Goal: Task Accomplishment & Management: Manage account settings

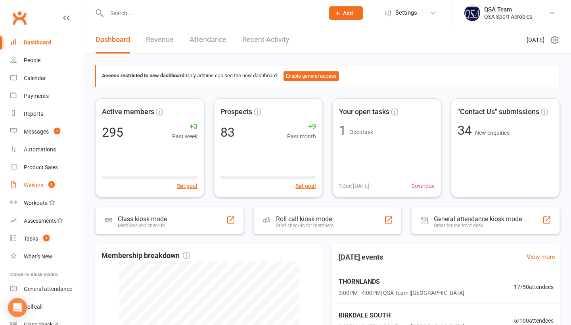
click at [35, 185] on div "Waivers" at bounding box center [33, 185] width 19 height 6
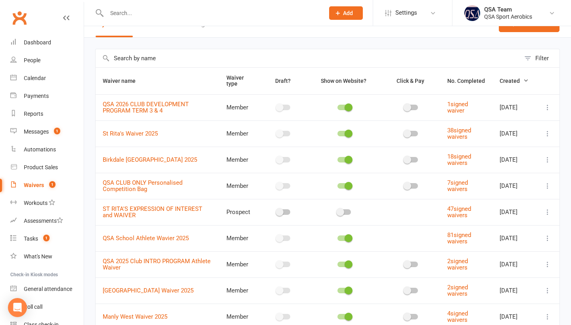
scroll to position [17, 0]
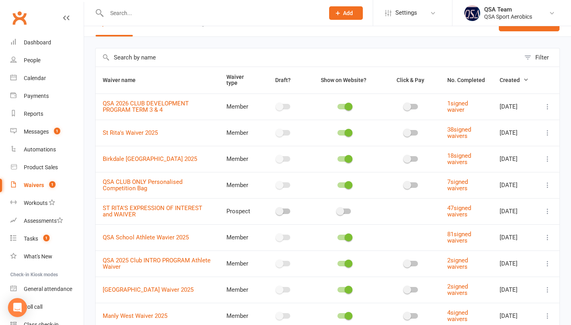
click at [547, 159] on icon at bounding box center [547, 159] width 8 height 8
click at [512, 205] on link "Copy external link to clipboard" at bounding box center [504, 208] width 93 height 16
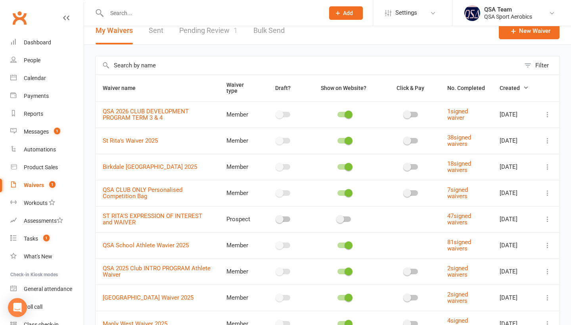
scroll to position [8, 0]
click at [192, 32] on link "Pending Review 1" at bounding box center [208, 31] width 58 height 27
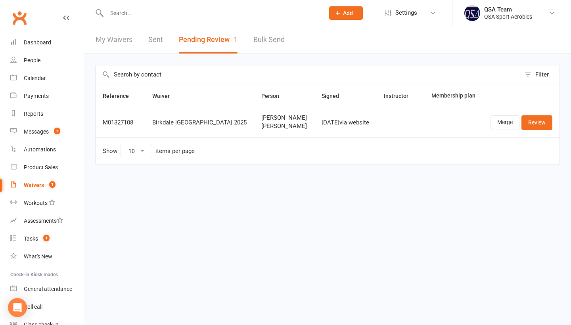
click at [34, 183] on div "Waivers" at bounding box center [34, 185] width 20 height 6
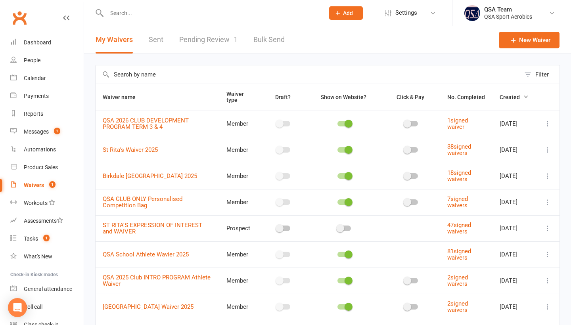
click at [223, 43] on link "Pending Review 1" at bounding box center [208, 39] width 58 height 27
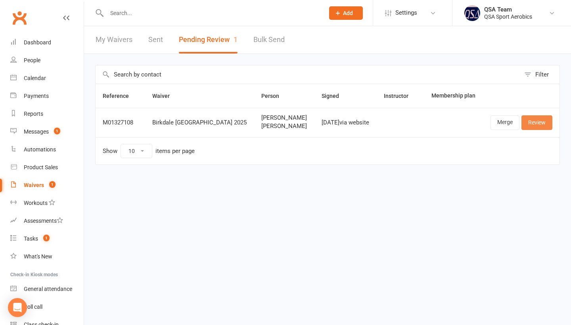
click at [538, 124] on link "Review" at bounding box center [536, 122] width 31 height 14
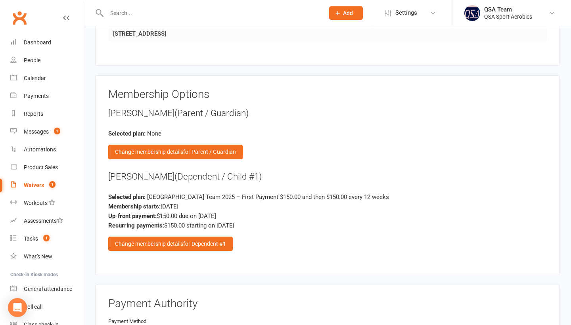
scroll to position [839, 0]
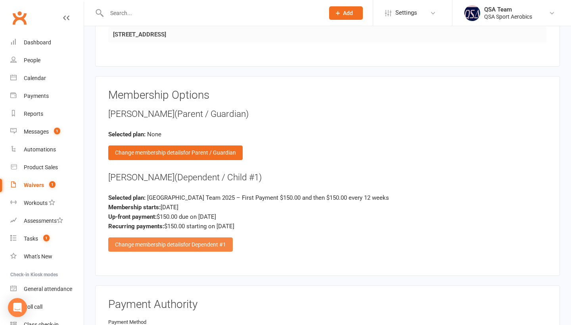
click at [159, 248] on div "Change membership details for Dependent #1" at bounding box center [170, 244] width 124 height 14
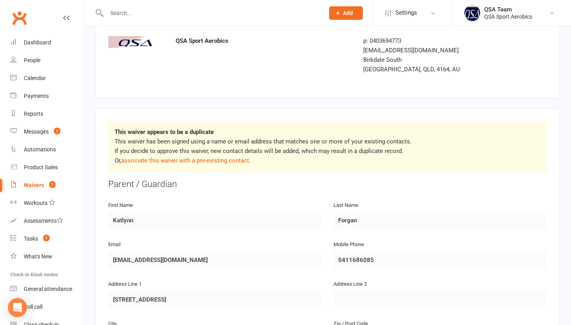
scroll to position [34, 0]
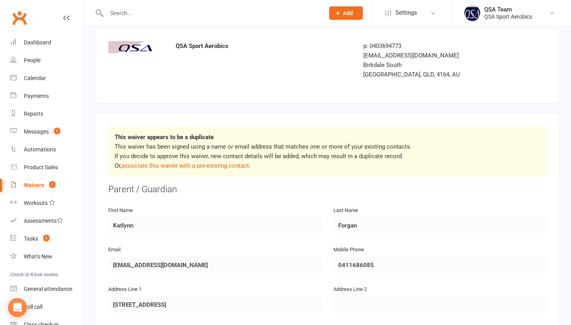
drag, startPoint x: 186, startPoint y: 264, endPoint x: 104, endPoint y: 265, distance: 81.6
click at [102, 264] on div "Email [EMAIL_ADDRESS][DOMAIN_NAME]" at bounding box center [214, 264] width 225 height 40
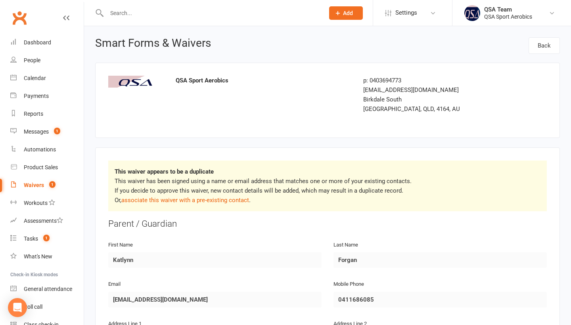
scroll to position [0, 0]
click at [27, 187] on div "Waivers" at bounding box center [34, 185] width 20 height 6
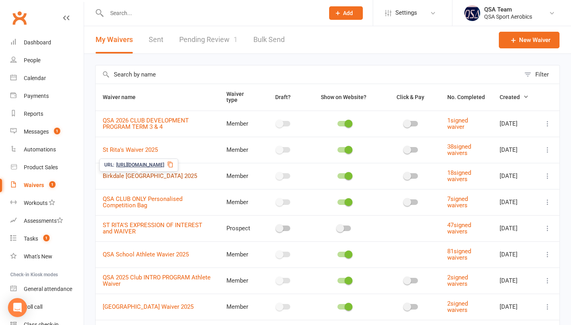
click at [162, 178] on link "Birkdale [GEOGRAPHIC_DATA] 2025" at bounding box center [150, 175] width 94 height 7
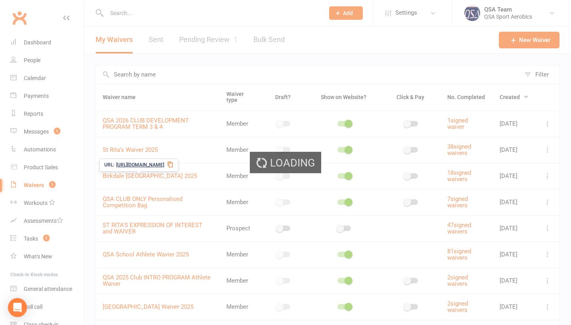
select select "bank_account"
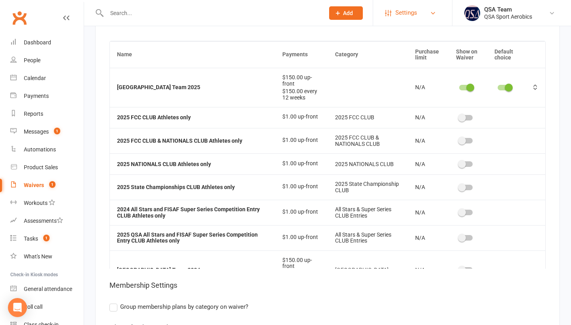
click at [390, 17] on link "Settings" at bounding box center [412, 13] width 55 height 18
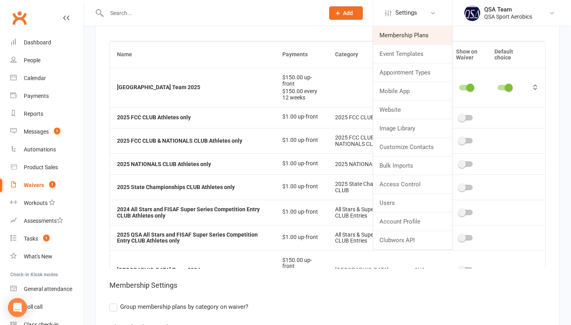
click at [386, 34] on link "Membership Plans" at bounding box center [412, 35] width 79 height 18
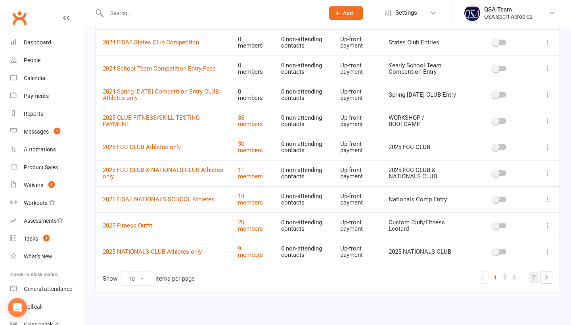
click at [532, 277] on link "7" at bounding box center [534, 277] width 10 height 11
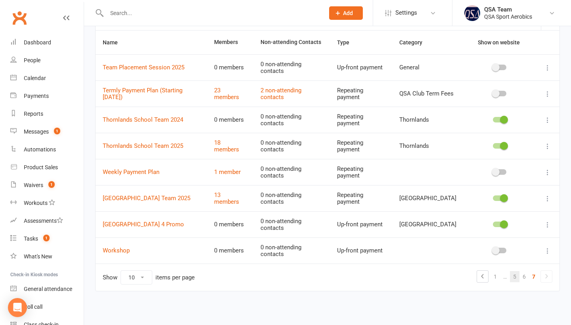
scroll to position [54, 0]
click at [521, 275] on link "6" at bounding box center [524, 276] width 10 height 11
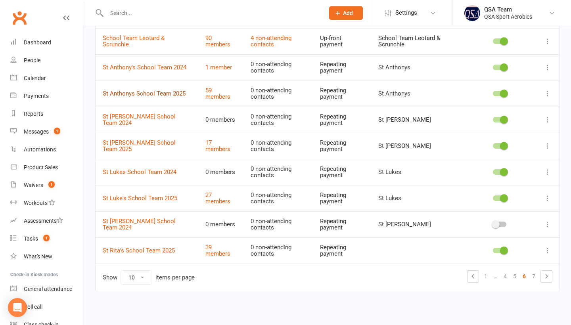
scroll to position [108, 0]
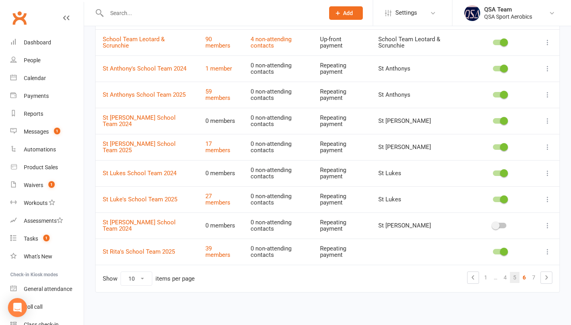
click at [512, 278] on link "5" at bounding box center [515, 277] width 10 height 11
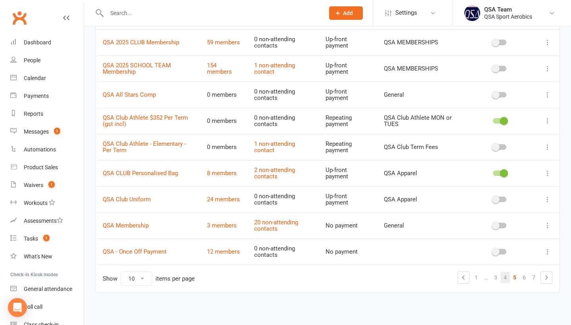
click at [506, 276] on link "4" at bounding box center [505, 277] width 10 height 11
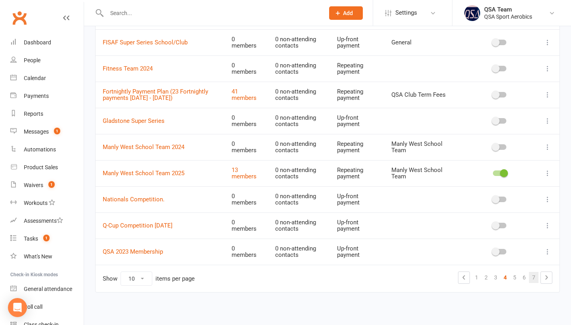
click at [532, 277] on link "7" at bounding box center [534, 277] width 10 height 11
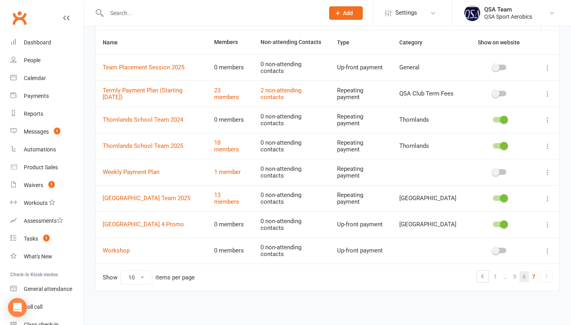
click at [525, 277] on link "6" at bounding box center [524, 276] width 10 height 11
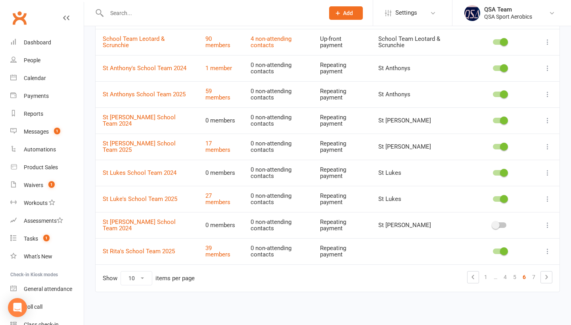
scroll to position [108, 0]
click at [513, 274] on link "5" at bounding box center [515, 277] width 10 height 11
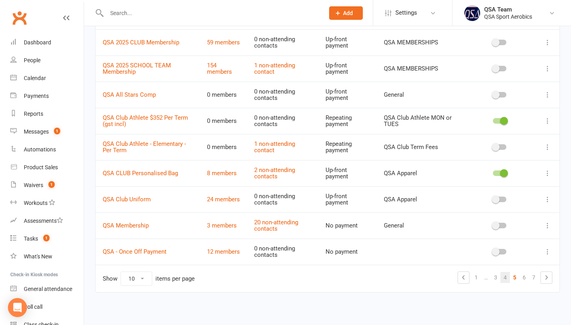
click at [502, 277] on link "4" at bounding box center [505, 277] width 10 height 11
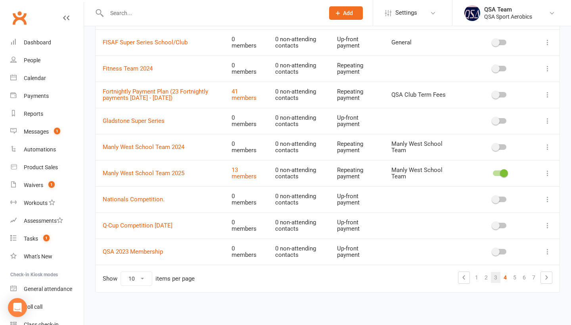
click at [492, 277] on link "3" at bounding box center [496, 277] width 10 height 11
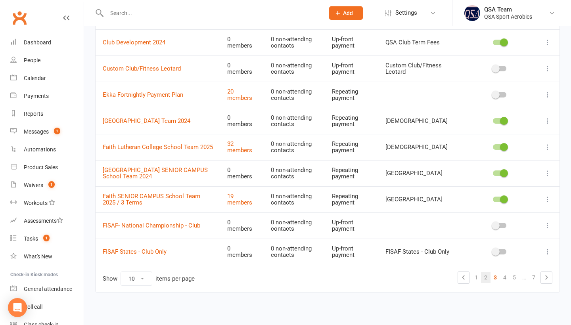
click at [489, 279] on link "2" at bounding box center [486, 277] width 10 height 11
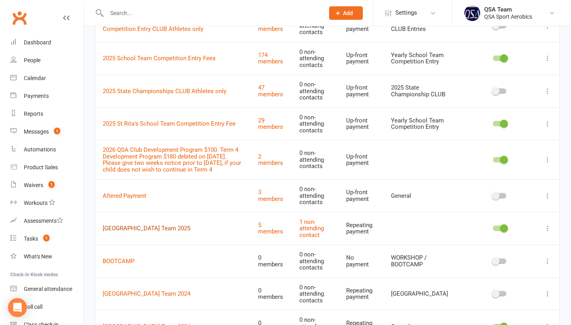
click at [172, 232] on link "[GEOGRAPHIC_DATA] Team 2025" at bounding box center [147, 228] width 88 height 7
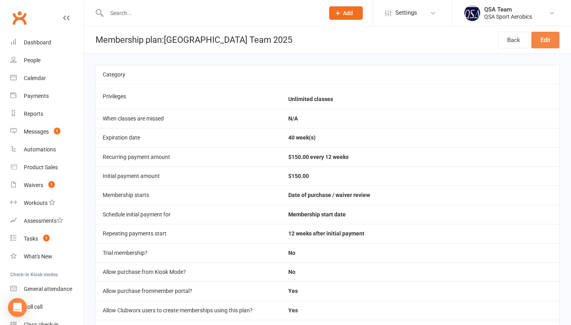
click at [554, 40] on link "Edit" at bounding box center [545, 40] width 28 height 17
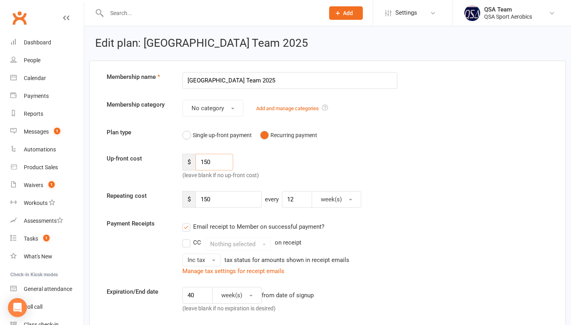
drag, startPoint x: 217, startPoint y: 164, endPoint x: 193, endPoint y: 160, distance: 24.0
click at [193, 161] on div "$ 150" at bounding box center [207, 162] width 51 height 17
type input "90"
click at [317, 166] on div "Up-front cost $ 90 (leave blank if no up-front cost)" at bounding box center [327, 167] width 453 height 26
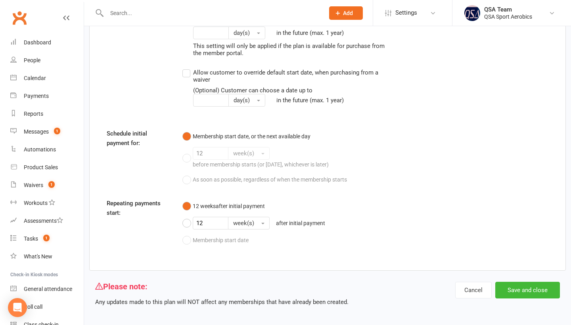
scroll to position [1252, 0]
click at [526, 282] on button "Save and close" at bounding box center [527, 290] width 65 height 17
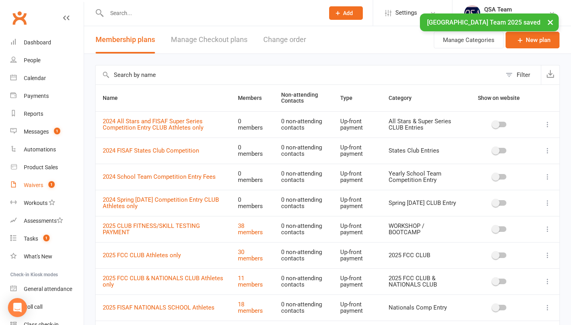
click at [34, 185] on div "Waivers" at bounding box center [33, 185] width 19 height 6
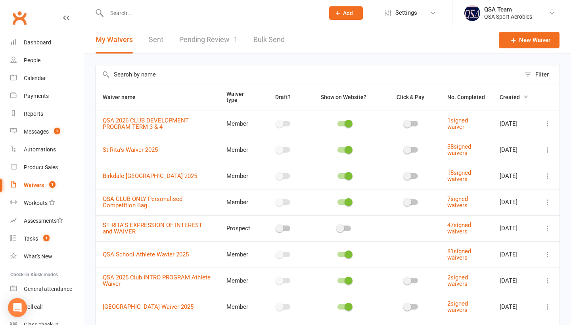
click at [217, 46] on link "Pending Review 1" at bounding box center [208, 39] width 58 height 27
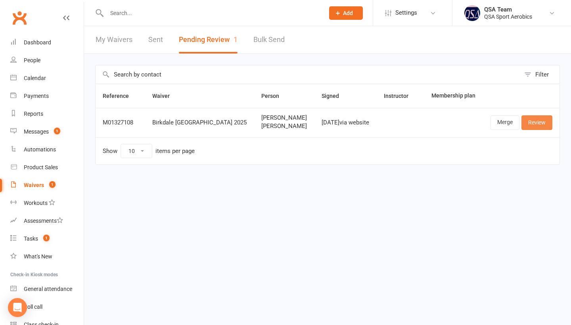
click at [537, 130] on link "Review" at bounding box center [536, 122] width 31 height 14
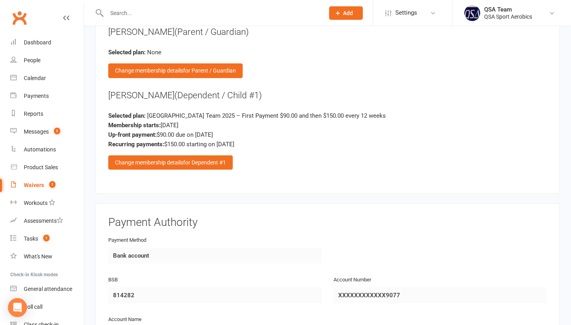
scroll to position [940, 0]
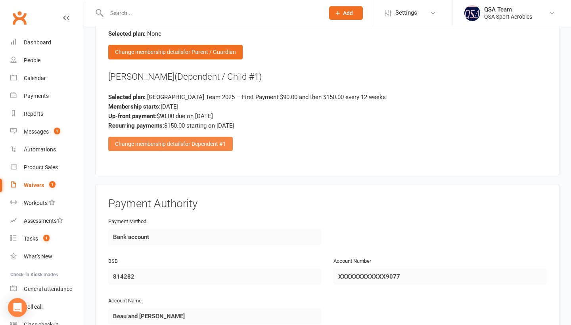
click at [200, 147] on span "for Dependent #1" at bounding box center [204, 144] width 43 height 6
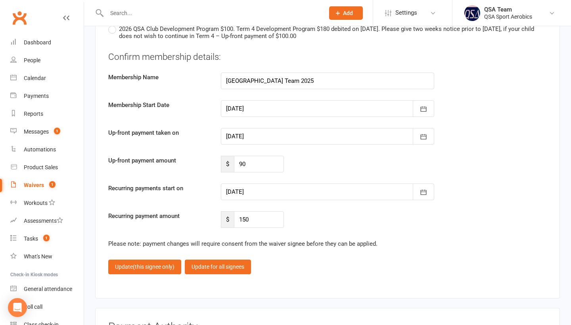
scroll to position [1911, 0]
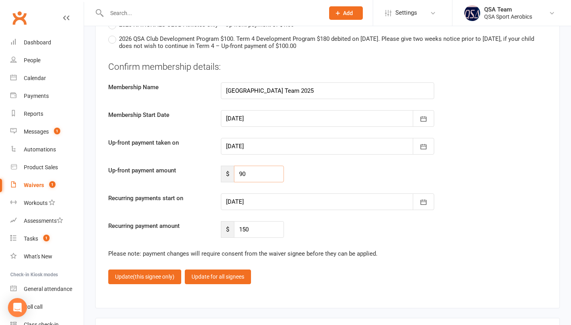
click at [256, 182] on input "90" at bounding box center [259, 174] width 50 height 17
type input "9"
type input "75"
click at [319, 182] on div "Up-front payment amount $ 75" at bounding box center [327, 174] width 450 height 17
click at [425, 206] on icon "button" at bounding box center [423, 202] width 8 height 8
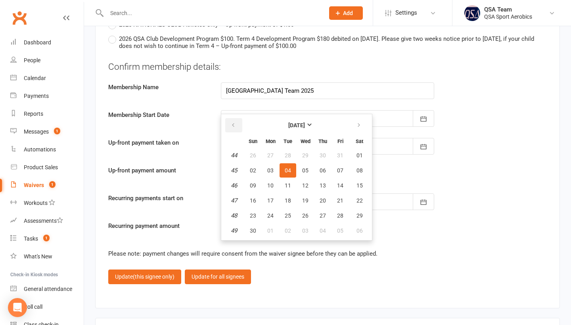
click at [235, 131] on button "button" at bounding box center [233, 125] width 17 height 14
click at [269, 219] on span "29" at bounding box center [270, 215] width 6 height 6
type input "[DATE]"
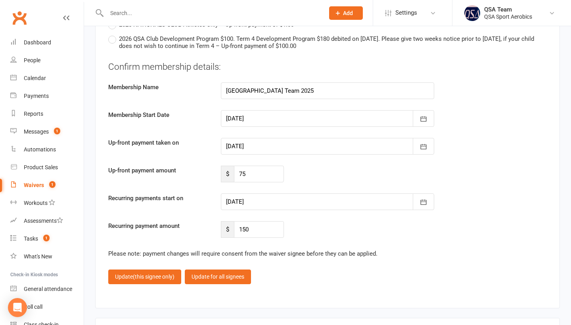
click at [327, 238] on div "Recurring payment amount $ 150" at bounding box center [327, 229] width 450 height 17
click at [130, 284] on button "Update (this signee only)" at bounding box center [144, 276] width 73 height 14
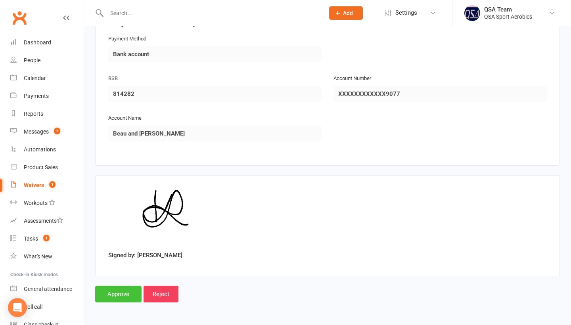
click at [109, 288] on input "Approve" at bounding box center [118, 294] width 46 height 17
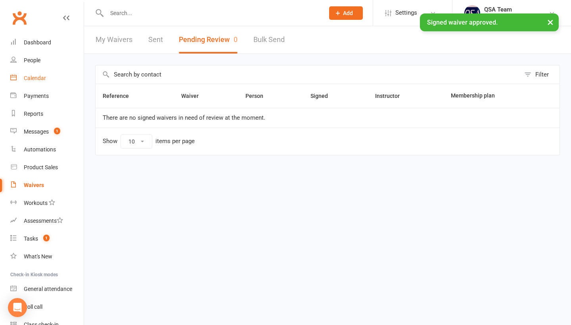
click at [33, 80] on div "Calendar" at bounding box center [35, 78] width 22 height 6
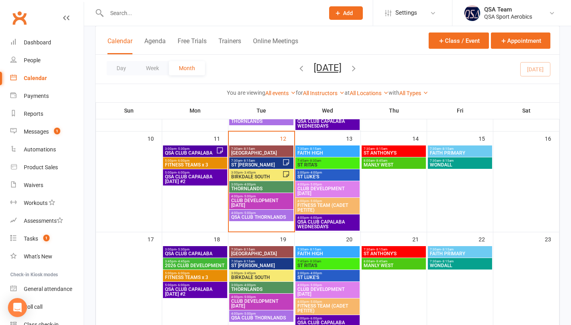
scroll to position [254, 0]
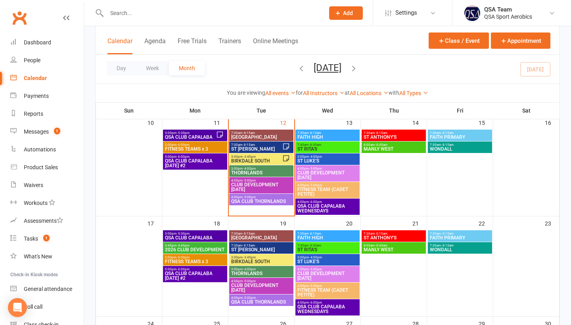
click at [250, 262] on span "BIRKDALE SOUTH" at bounding box center [261, 261] width 61 height 5
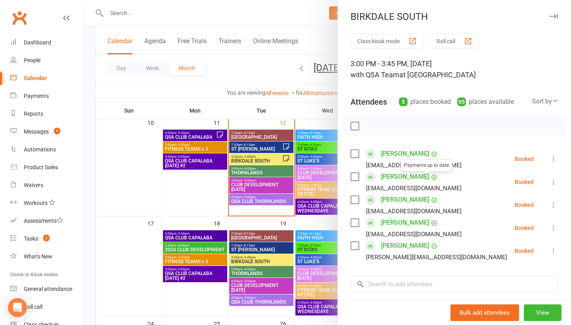
scroll to position [2, 0]
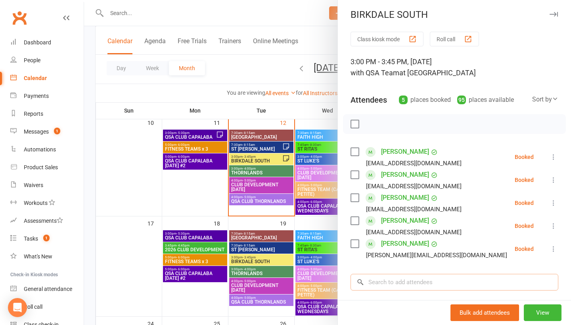
click at [391, 285] on input "search" at bounding box center [454, 282] width 208 height 17
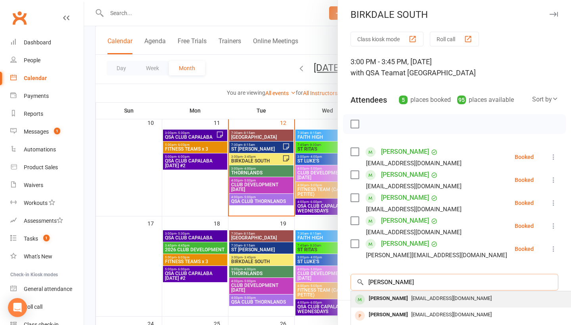
type input "[PERSON_NAME]"
click at [395, 303] on div "[PERSON_NAME]" at bounding box center [388, 298] width 46 height 11
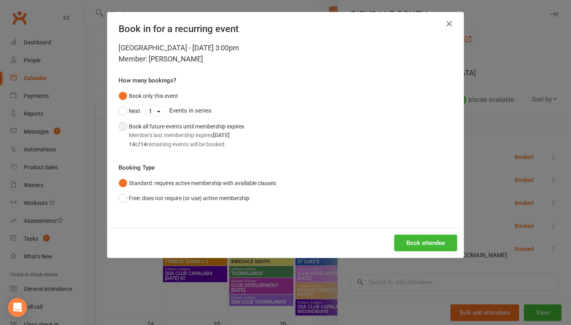
click at [185, 129] on div "Book all future events until membership expires Member's last membership expire…" at bounding box center [186, 135] width 115 height 27
click at [435, 241] on button "Book attendee" at bounding box center [425, 243] width 63 height 17
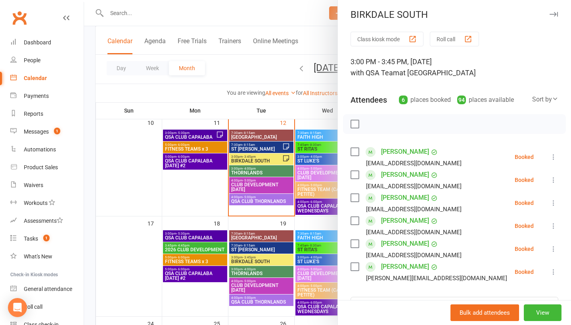
click at [216, 9] on div at bounding box center [327, 162] width 487 height 325
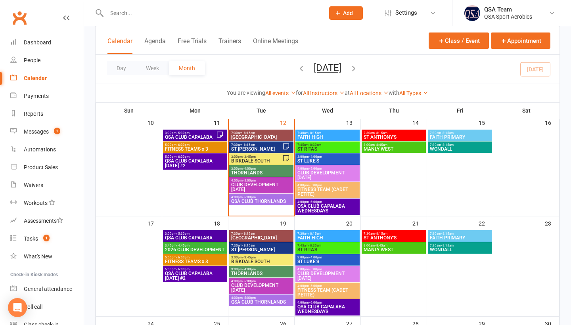
click at [216, 14] on input "text" at bounding box center [211, 13] width 214 height 11
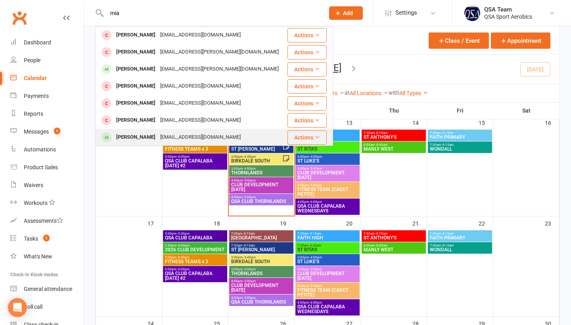
type input "mia"
click at [158, 133] on div "[EMAIL_ADDRESS][DOMAIN_NAME]" at bounding box center [200, 137] width 85 height 11
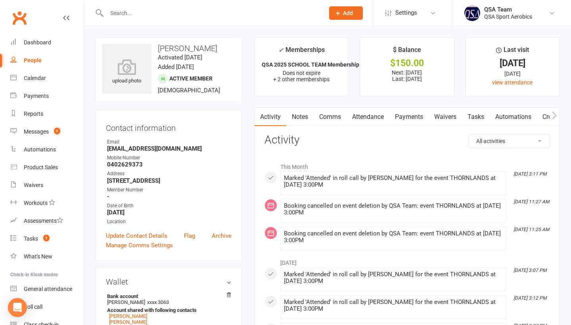
click at [135, 14] on input "text" at bounding box center [211, 13] width 214 height 11
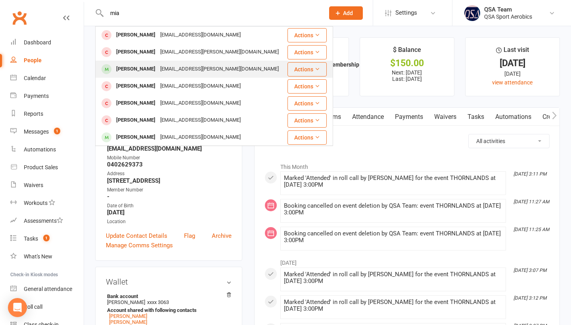
type input "mia"
click at [140, 69] on div "[PERSON_NAME]" at bounding box center [136, 68] width 44 height 11
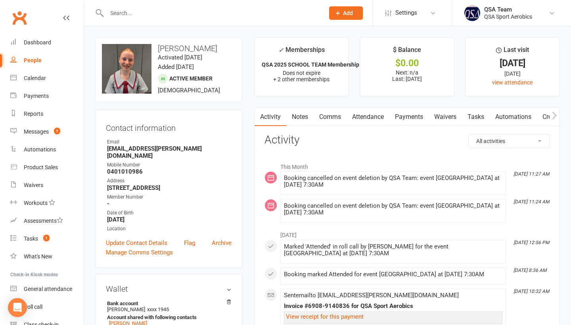
click at [136, 19] on div at bounding box center [206, 13] width 223 height 26
click at [135, 11] on input "text" at bounding box center [211, 13] width 214 height 11
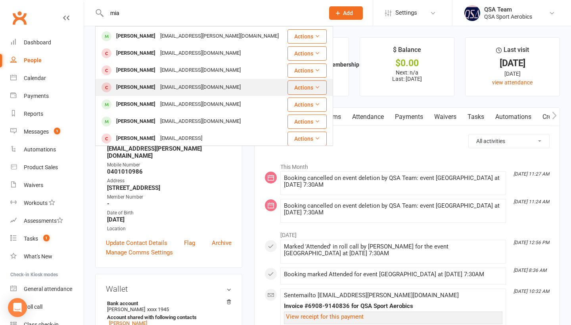
scroll to position [52, 0]
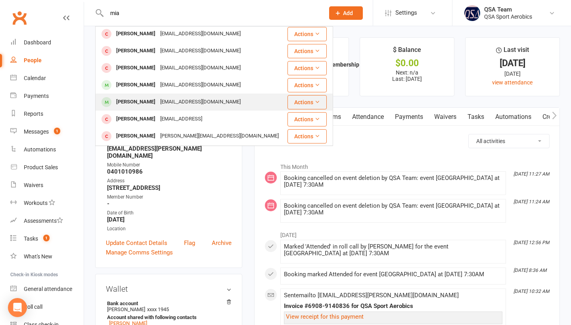
type input "mia"
click at [136, 99] on div "[PERSON_NAME]" at bounding box center [136, 101] width 44 height 11
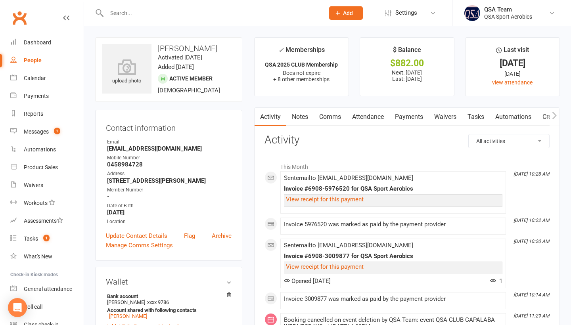
drag, startPoint x: 105, startPoint y: 150, endPoint x: 212, endPoint y: 151, distance: 106.6
click at [212, 151] on div "Contact information Owner Email [EMAIL_ADDRESS][DOMAIN_NAME] Mobile Number [PHO…" at bounding box center [168, 185] width 147 height 151
copy strong "[EMAIL_ADDRESS][DOMAIN_NAME]"
click at [165, 20] on div at bounding box center [206, 13] width 223 height 26
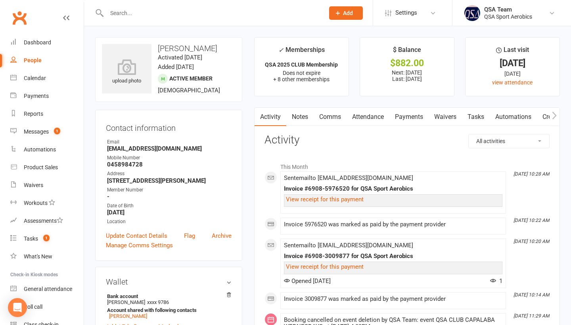
scroll to position [0, 0]
click at [164, 18] on div at bounding box center [206, 13] width 223 height 26
click at [126, 21] on div at bounding box center [206, 13] width 223 height 26
click at [126, 17] on input "text" at bounding box center [211, 13] width 214 height 11
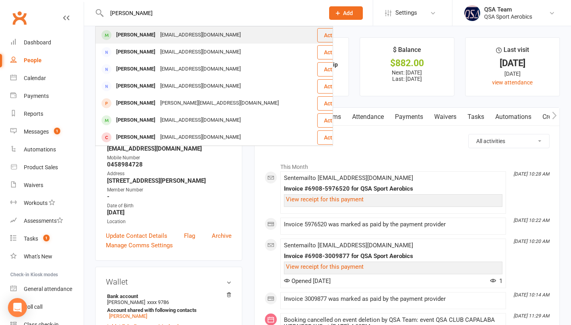
type input "[PERSON_NAME]"
click at [116, 36] on div "[PERSON_NAME]" at bounding box center [136, 34] width 44 height 11
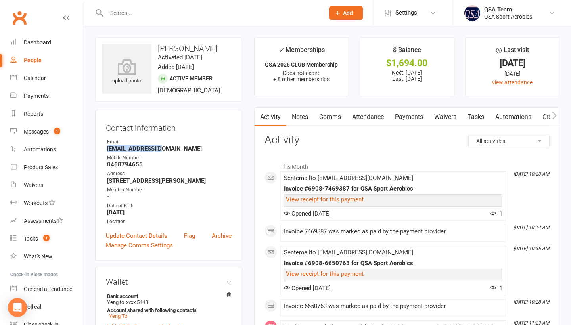
drag, startPoint x: 105, startPoint y: 149, endPoint x: 185, endPoint y: 148, distance: 79.6
click at [185, 149] on div "Contact information Owner Email [EMAIL_ADDRESS][DOMAIN_NAME] Mobile Number [PHO…" at bounding box center [168, 185] width 147 height 151
copy strong "[EMAIL_ADDRESS][DOMAIN_NAME]"
click at [151, 19] on div at bounding box center [206, 13] width 223 height 26
click at [149, 15] on input "text" at bounding box center [211, 13] width 214 height 11
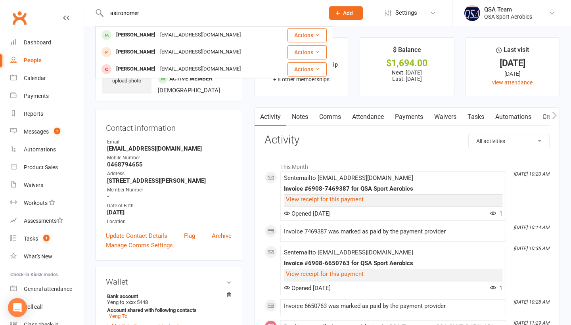
type input "astronomer"
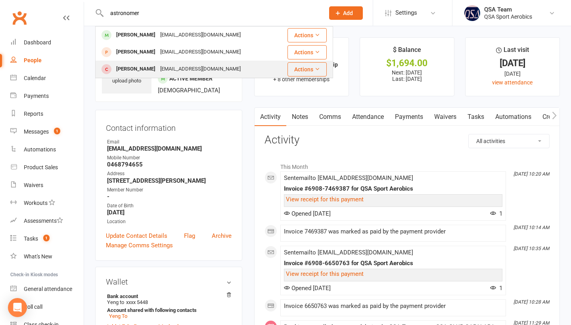
drag, startPoint x: 149, startPoint y: 15, endPoint x: 158, endPoint y: 67, distance: 52.7
click at [158, 67] on div "[EMAIL_ADDRESS][DOMAIN_NAME]" at bounding box center [200, 68] width 85 height 11
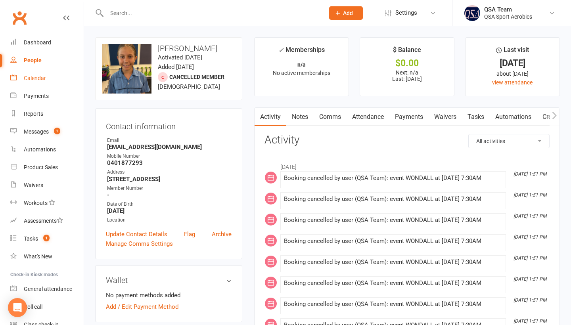
click at [40, 81] on link "Calendar" at bounding box center [46, 78] width 73 height 18
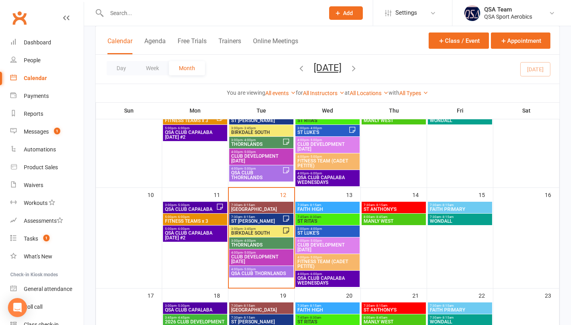
scroll to position [221, 0]
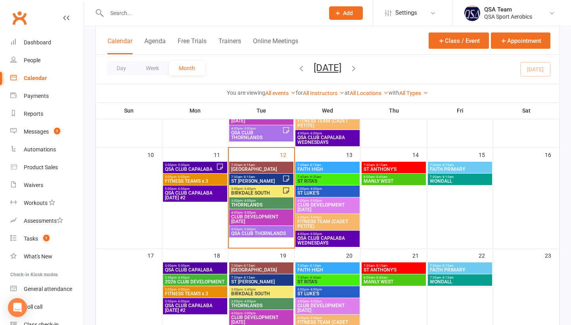
click at [243, 8] on input "text" at bounding box center [211, 13] width 214 height 11
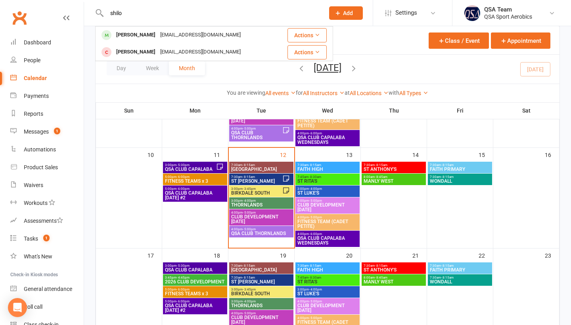
type input "Shilo"
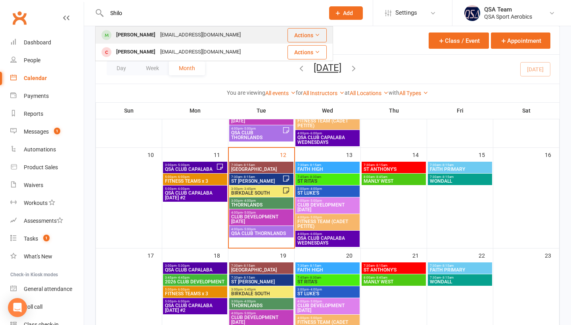
drag, startPoint x: 243, startPoint y: 8, endPoint x: 208, endPoint y: 38, distance: 46.7
click at [208, 38] on div "[PERSON_NAME] [EMAIL_ADDRESS][DOMAIN_NAME]" at bounding box center [186, 35] width 181 height 16
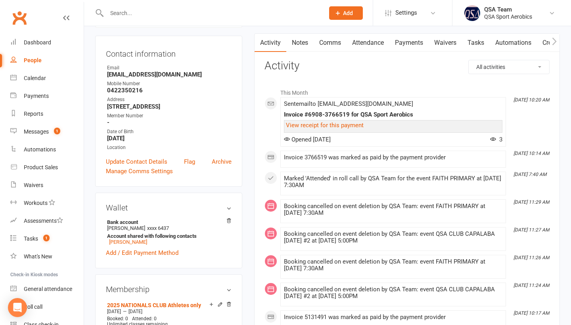
scroll to position [74, 0]
click at [30, 77] on div "Calendar" at bounding box center [35, 78] width 22 height 6
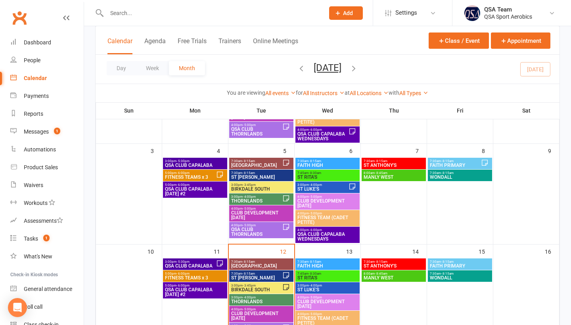
scroll to position [128, 0]
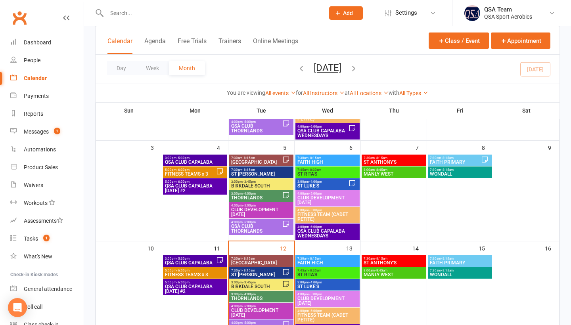
click at [438, 175] on span "WONDALL" at bounding box center [459, 174] width 61 height 5
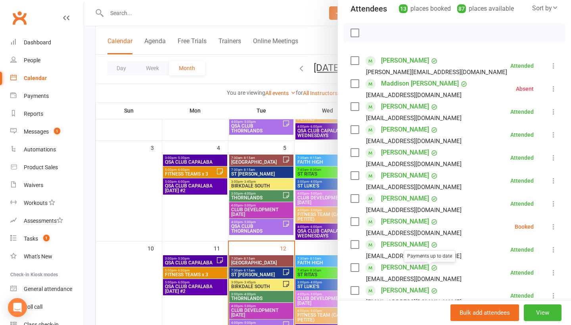
scroll to position [93, 0]
click at [203, 13] on div at bounding box center [327, 162] width 487 height 325
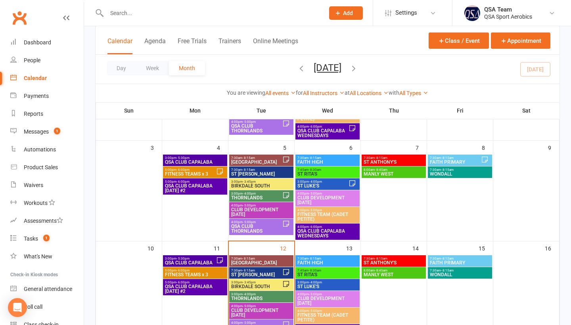
click at [202, 14] on input "text" at bounding box center [211, 13] width 214 height 11
paste input "[EMAIL_ADDRESS][DOMAIN_NAME]"
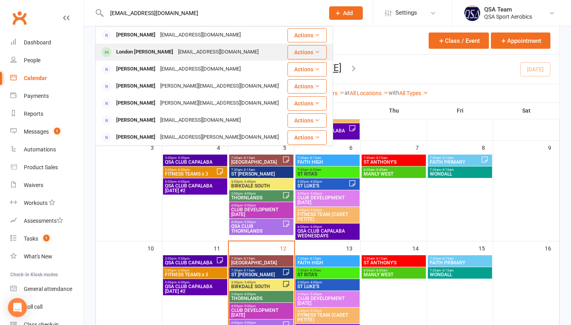
type input "[EMAIL_ADDRESS][DOMAIN_NAME]"
click at [183, 50] on div "[EMAIL_ADDRESS][DOMAIN_NAME]" at bounding box center [218, 51] width 85 height 11
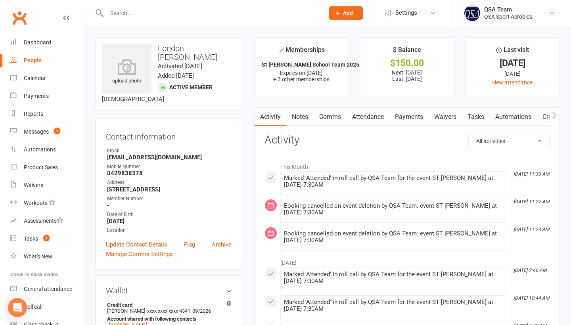
click at [129, 14] on input "text" at bounding box center [211, 13] width 214 height 11
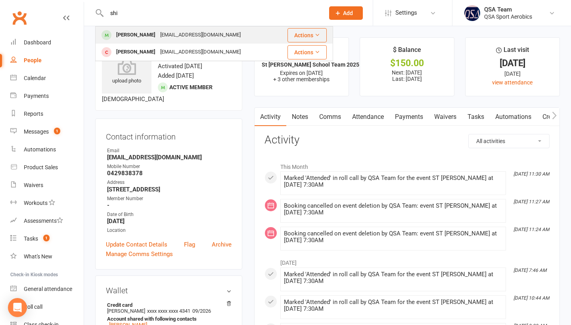
type input "shi"
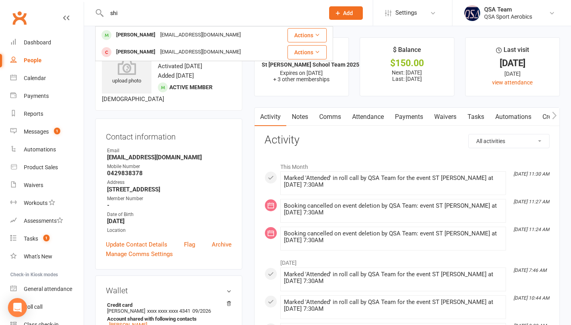
click at [131, 30] on div "[PERSON_NAME]" at bounding box center [136, 34] width 44 height 11
